Goal: Task Accomplishment & Management: Complete application form

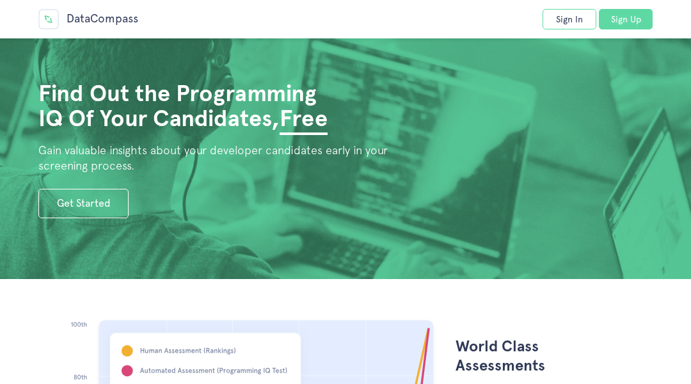
scroll to position [3757, 0]
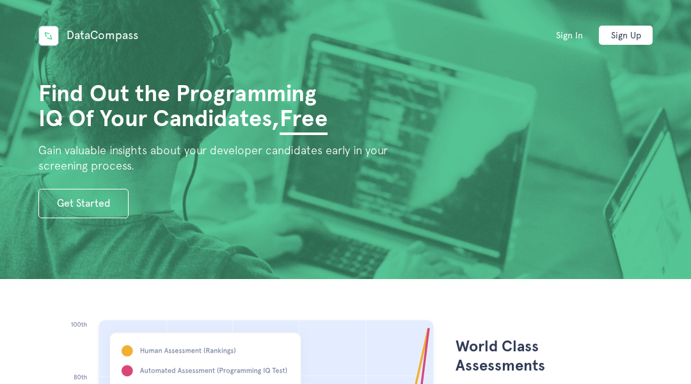
scroll to position [3757, 0]
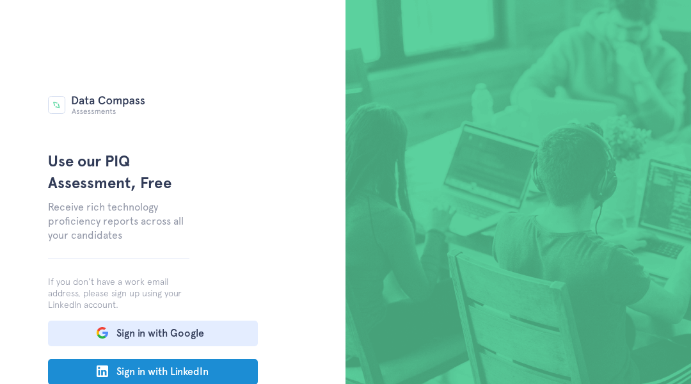
scroll to position [80, 0]
